Goal: Information Seeking & Learning: Learn about a topic

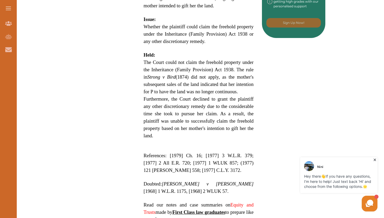
scroll to position [335, 0]
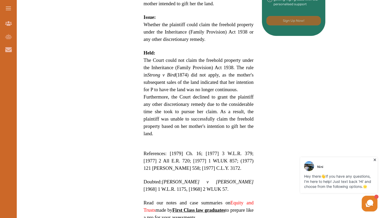
click at [248, 77] on span "The Court could not claim the freehold property under the Inheritance (Family P…" at bounding box center [199, 74] width 110 height 35
click at [232, 159] on div "We do not allow selecting and copying of our content. You can get our subscript…" at bounding box center [192, 109] width 384 height 218
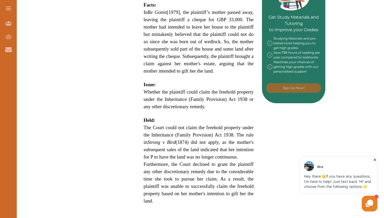
scroll to position [269, 0]
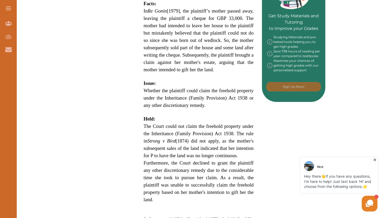
click at [211, 165] on span "Furthermore, the Court declined to grant the plaintiff any other discretionary …" at bounding box center [199, 181] width 110 height 42
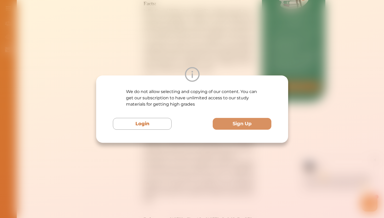
scroll to position [274, 0]
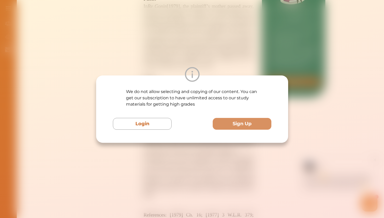
click at [196, 160] on div "We do not allow selecting and copying of our content. You can get our subscript…" at bounding box center [192, 109] width 384 height 218
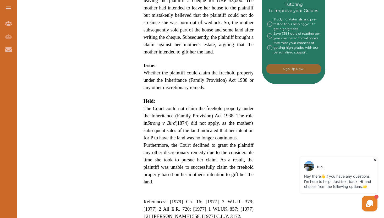
scroll to position [294, 0]
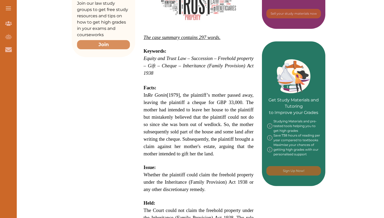
scroll to position [187, 0]
